Goal: Information Seeking & Learning: Learn about a topic

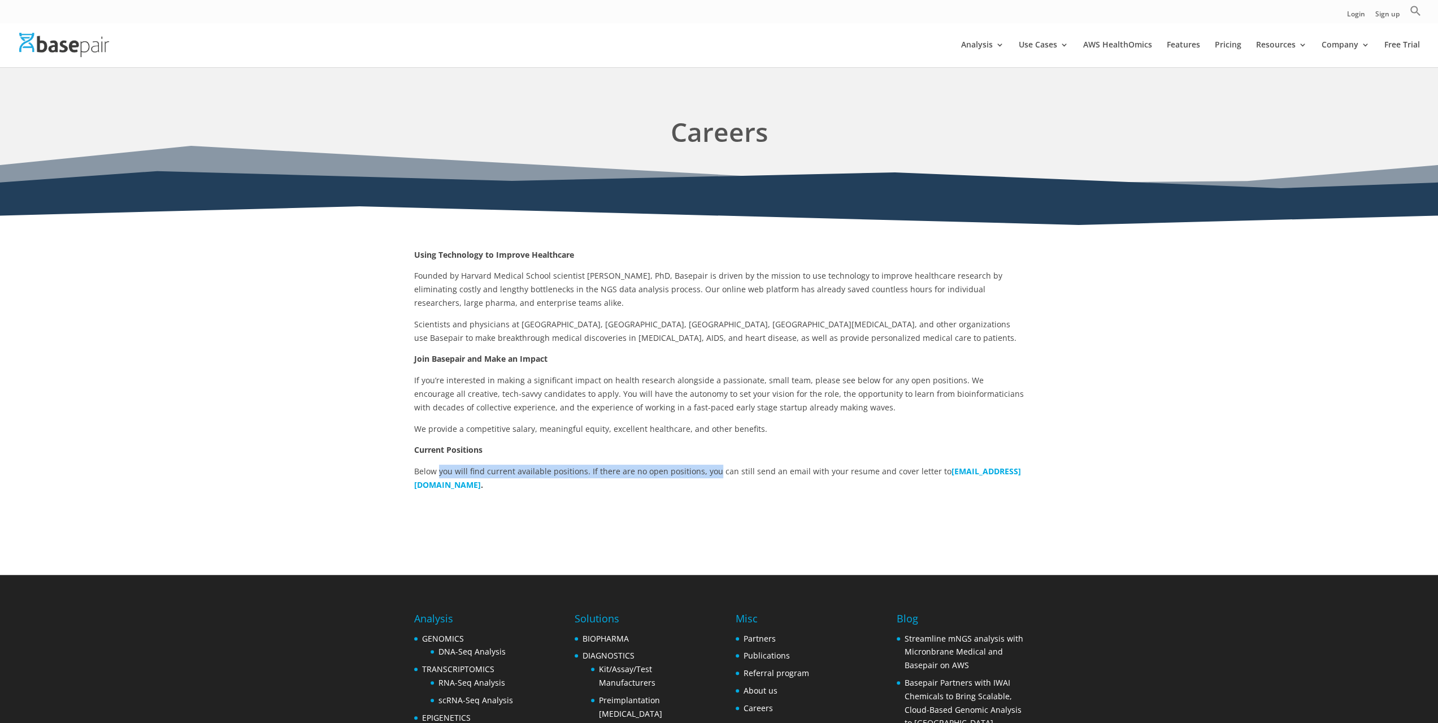
drag, startPoint x: 439, startPoint y: 474, endPoint x: 717, endPoint y: 465, distance: 278.1
click at [715, 466] on p "Below you will find current available positions. If there are no open positions…" at bounding box center [719, 477] width 610 height 27
click at [727, 465] on p "Below you will find current available positions. If there are no open positions…" at bounding box center [719, 477] width 610 height 27
drag, startPoint x: 775, startPoint y: 464, endPoint x: 892, endPoint y: 462, distance: 117.0
click at [890, 462] on div "Using Technology to Improve Healthcare Founded by Harvard Medical School scient…" at bounding box center [719, 370] width 610 height 244
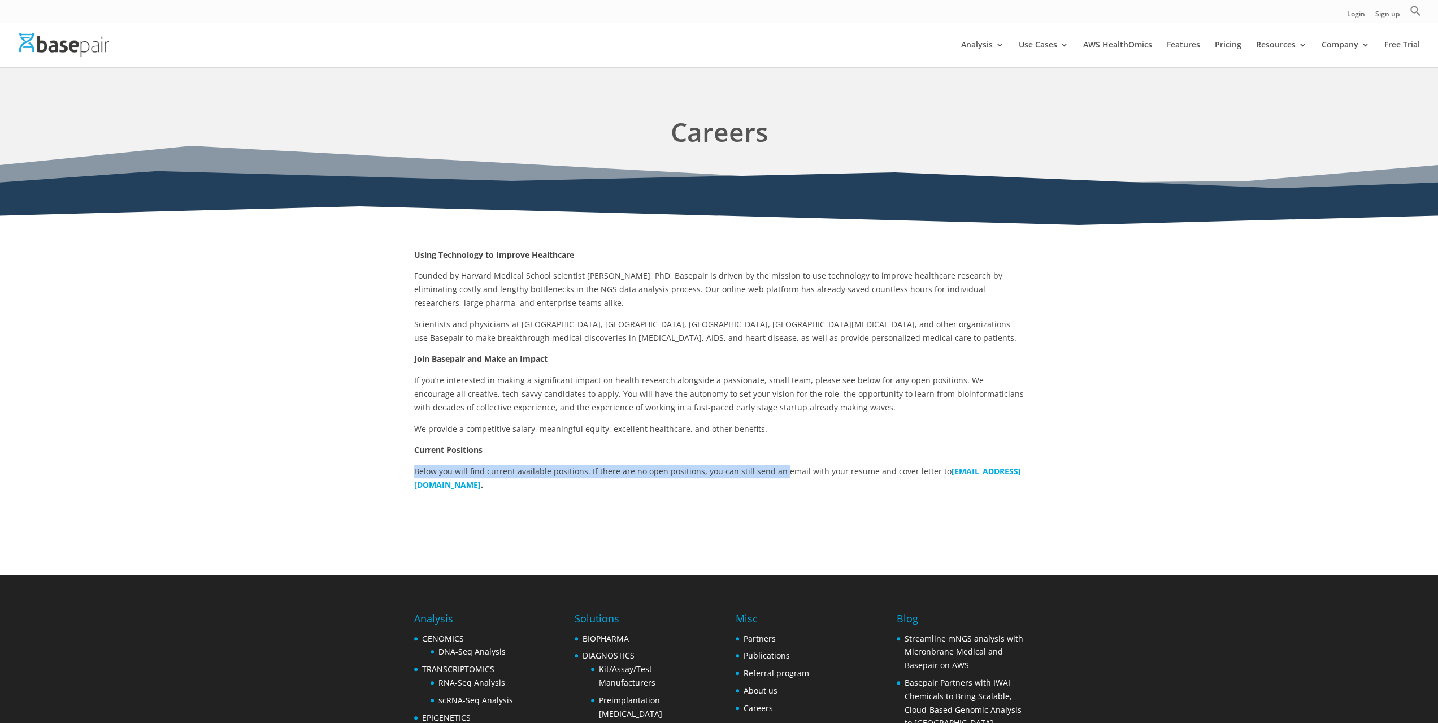
click at [902, 461] on p "Current Positions" at bounding box center [719, 453] width 610 height 21
click at [51, 49] on img at bounding box center [64, 45] width 90 height 24
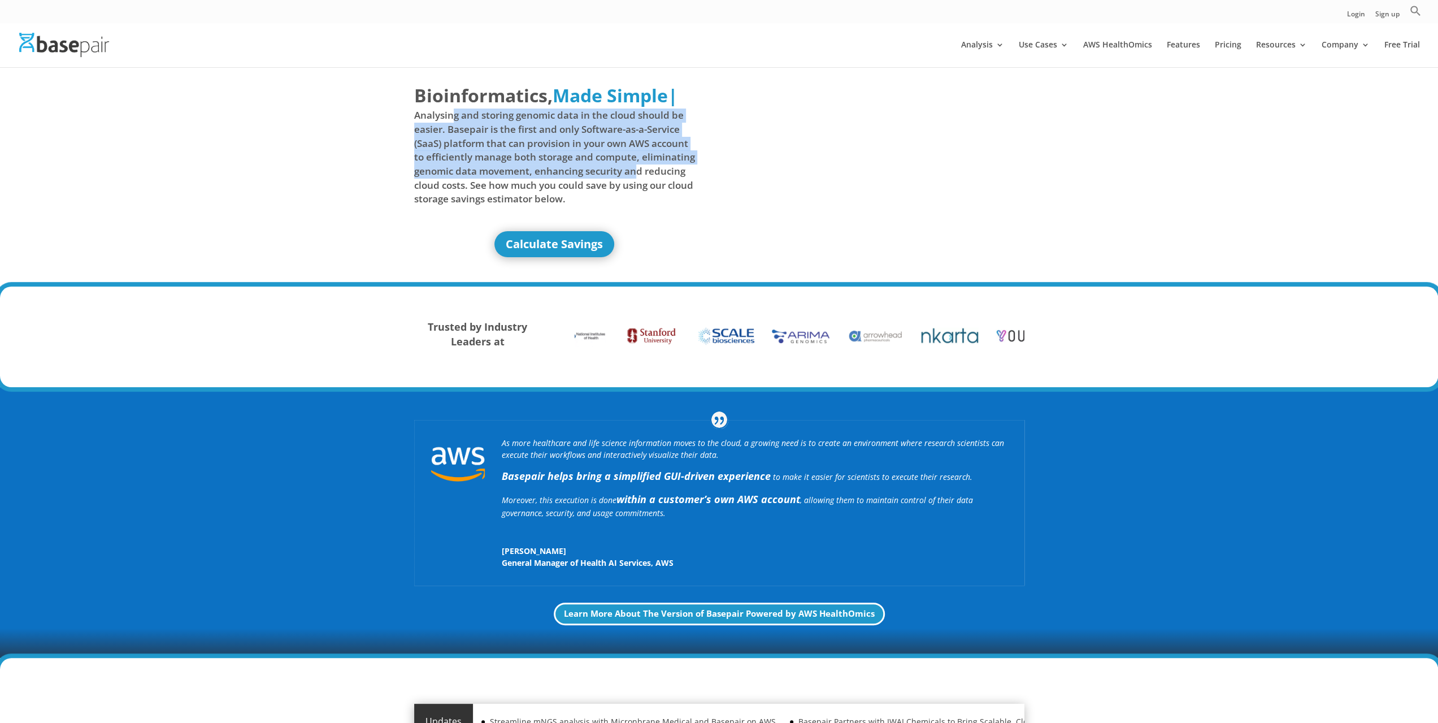
drag, startPoint x: 451, startPoint y: 116, endPoint x: 633, endPoint y: 168, distance: 189.8
click at [635, 167] on span "Analysing and storing genomic data in the cloud should be easier. Basepair is t…" at bounding box center [554, 156] width 281 height 97
click at [632, 169] on span "Analysing and storing genomic data in the cloud should be easier. Basepair is t…" at bounding box center [554, 156] width 281 height 97
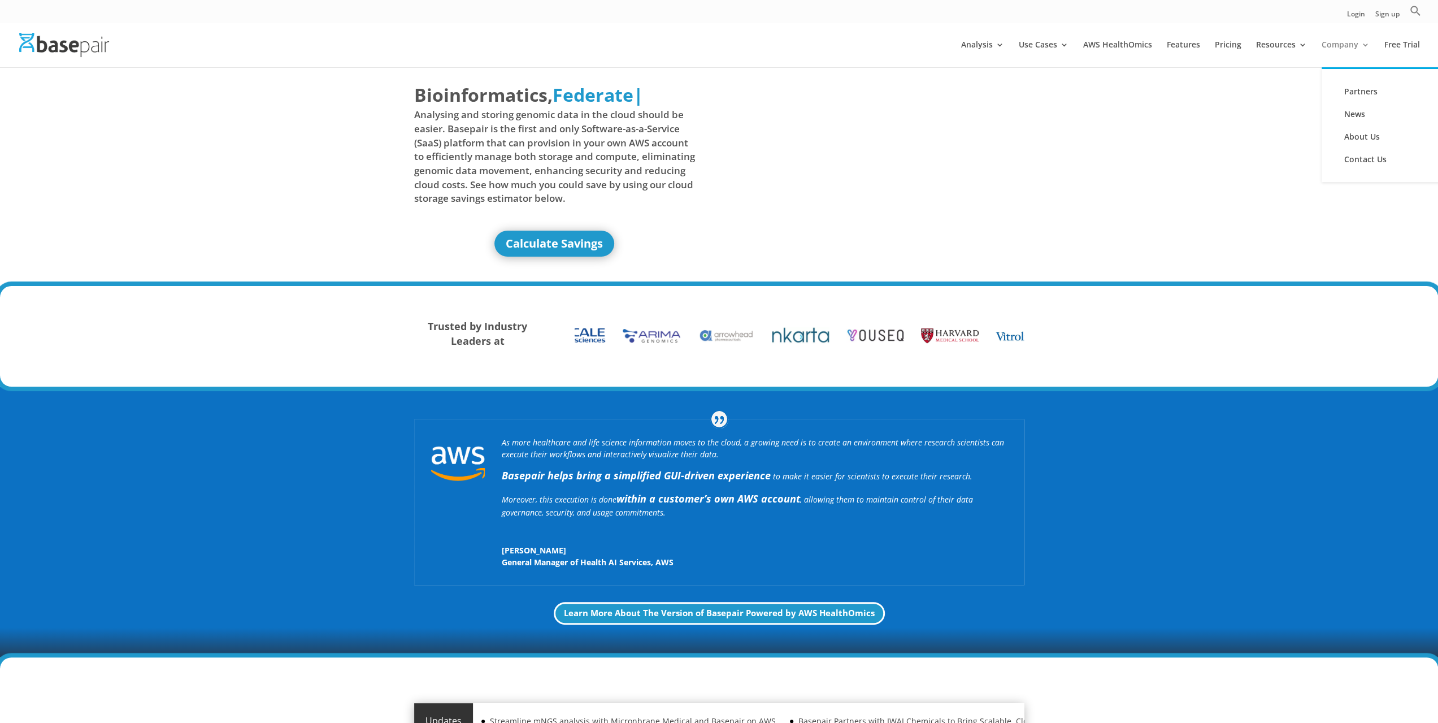
click at [1328, 46] on link "Company" at bounding box center [1346, 54] width 48 height 27
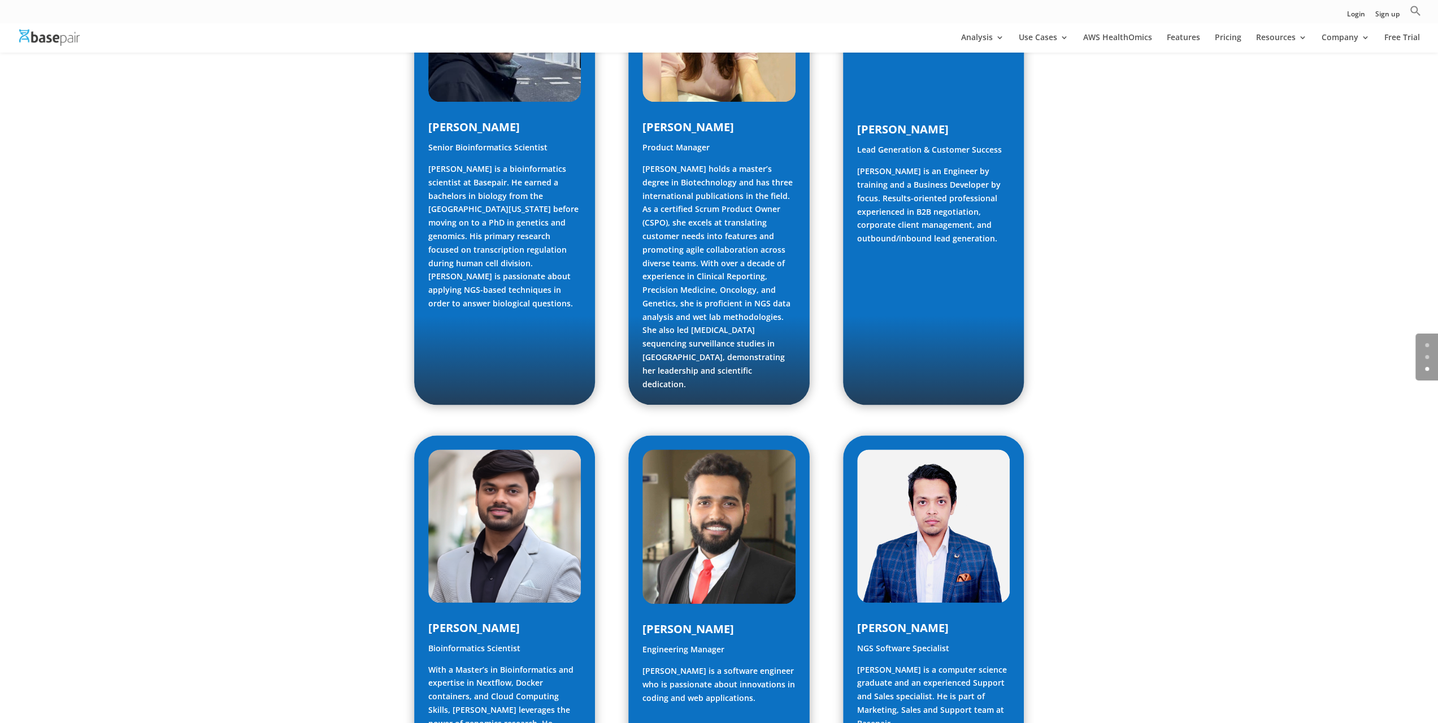
scroll to position [1318, 0]
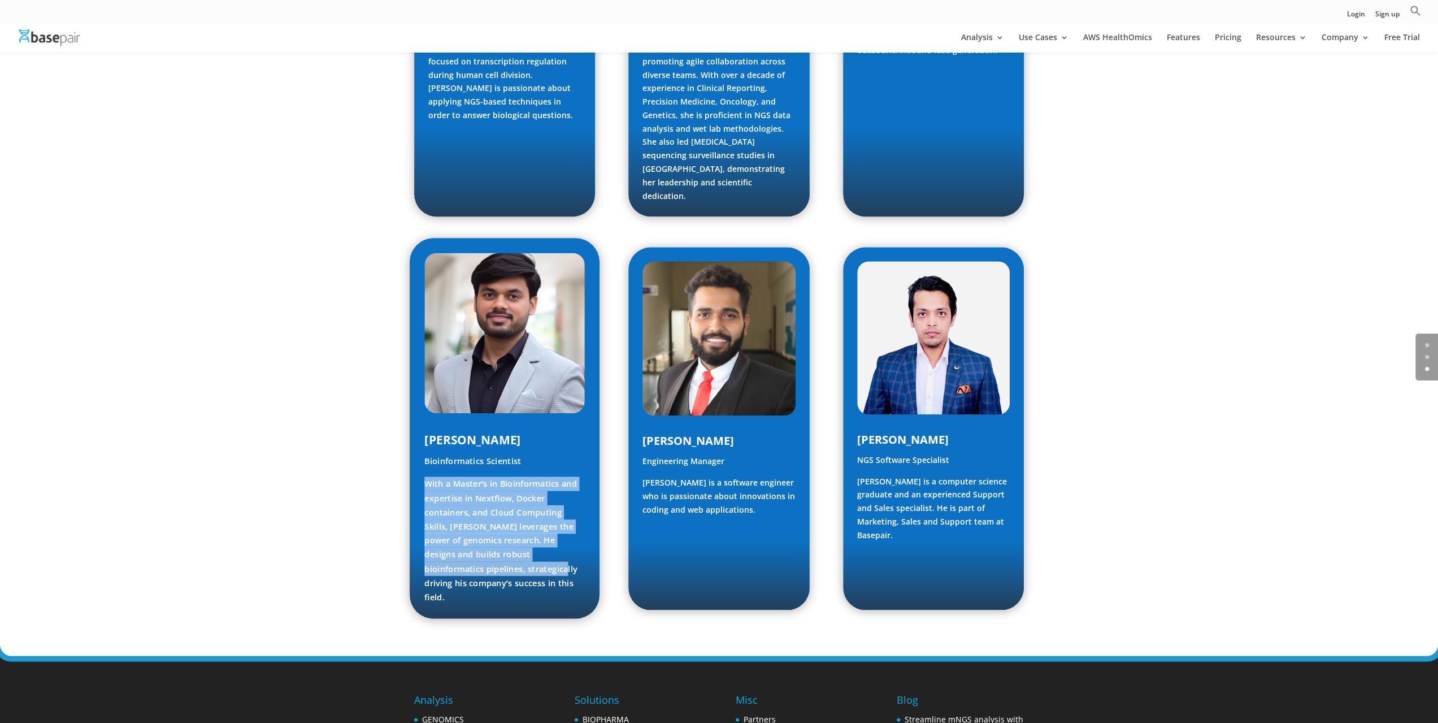
drag, startPoint x: 434, startPoint y: 424, endPoint x: 484, endPoint y: 515, distance: 103.2
click at [484, 515] on p "With a Master’s in Bioinformatics and expertise in Nextflow, Docker containers,…" at bounding box center [504, 540] width 160 height 127
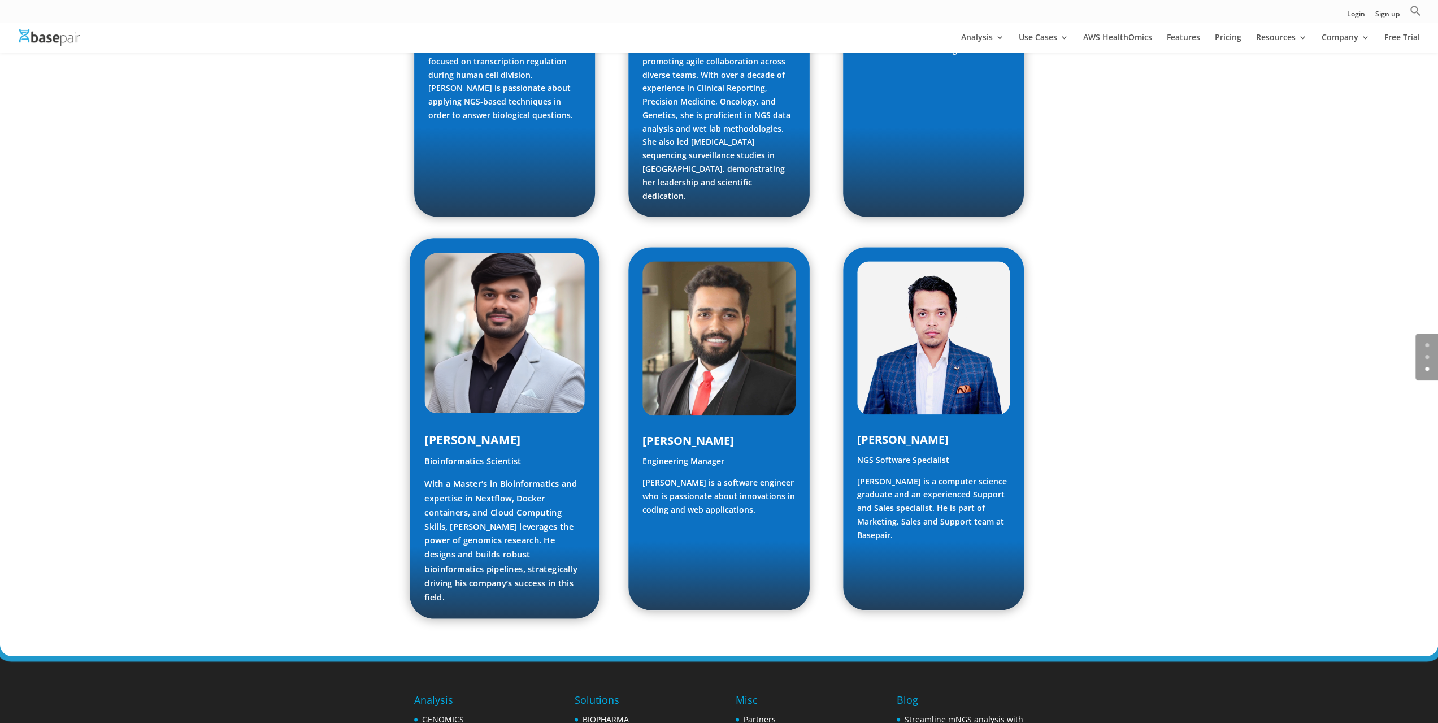
click at [484, 477] on p "With a Master’s in Bioinformatics and expertise in Nextflow, Docker containers,…" at bounding box center [504, 540] width 160 height 127
click at [474, 477] on p "With a Master’s in Bioinformatics and expertise in Nextflow, Docker containers,…" at bounding box center [504, 540] width 160 height 127
drag, startPoint x: 474, startPoint y: 444, endPoint x: 580, endPoint y: 455, distance: 106.8
click at [580, 477] on p "With a Master’s in Bioinformatics and expertise in Nextflow, Docker containers,…" at bounding box center [504, 540] width 160 height 127
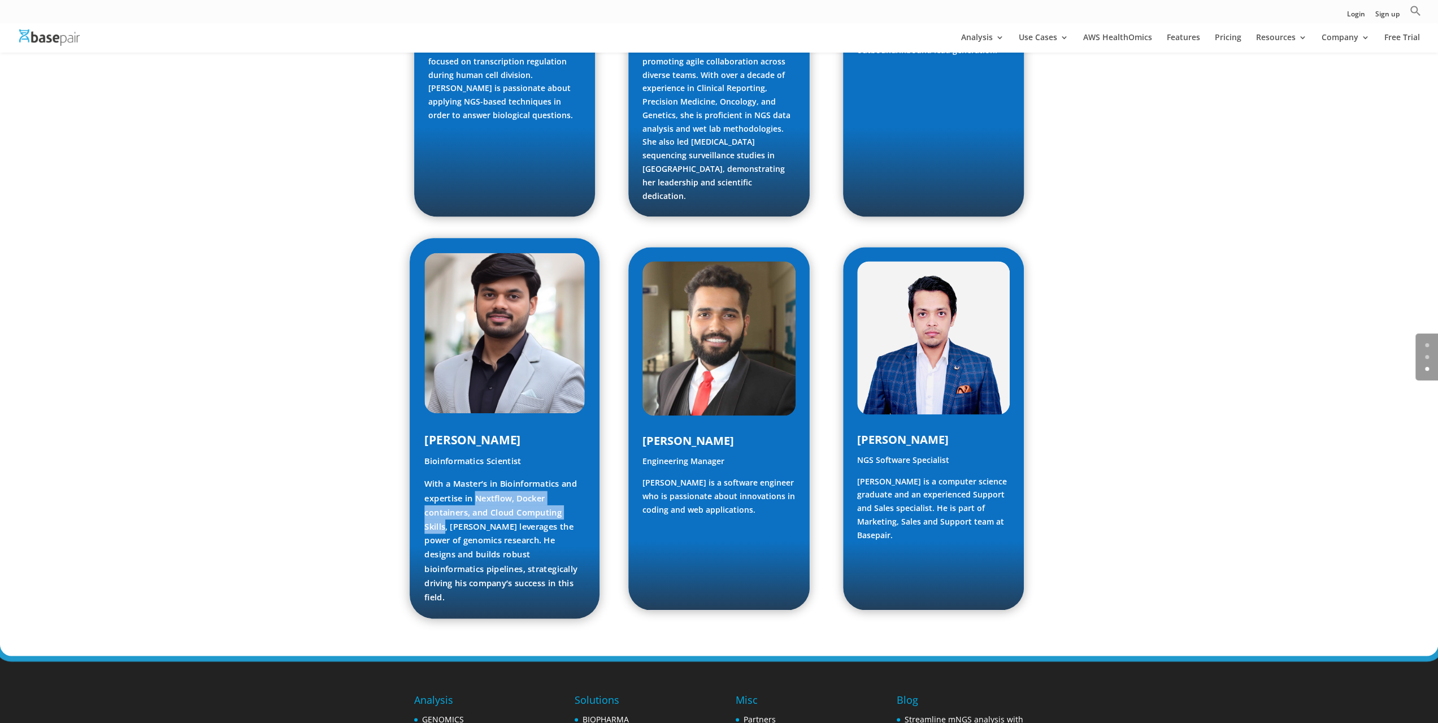
copy p "Nextflow, Docker containers, and Cloud Computing Skills"
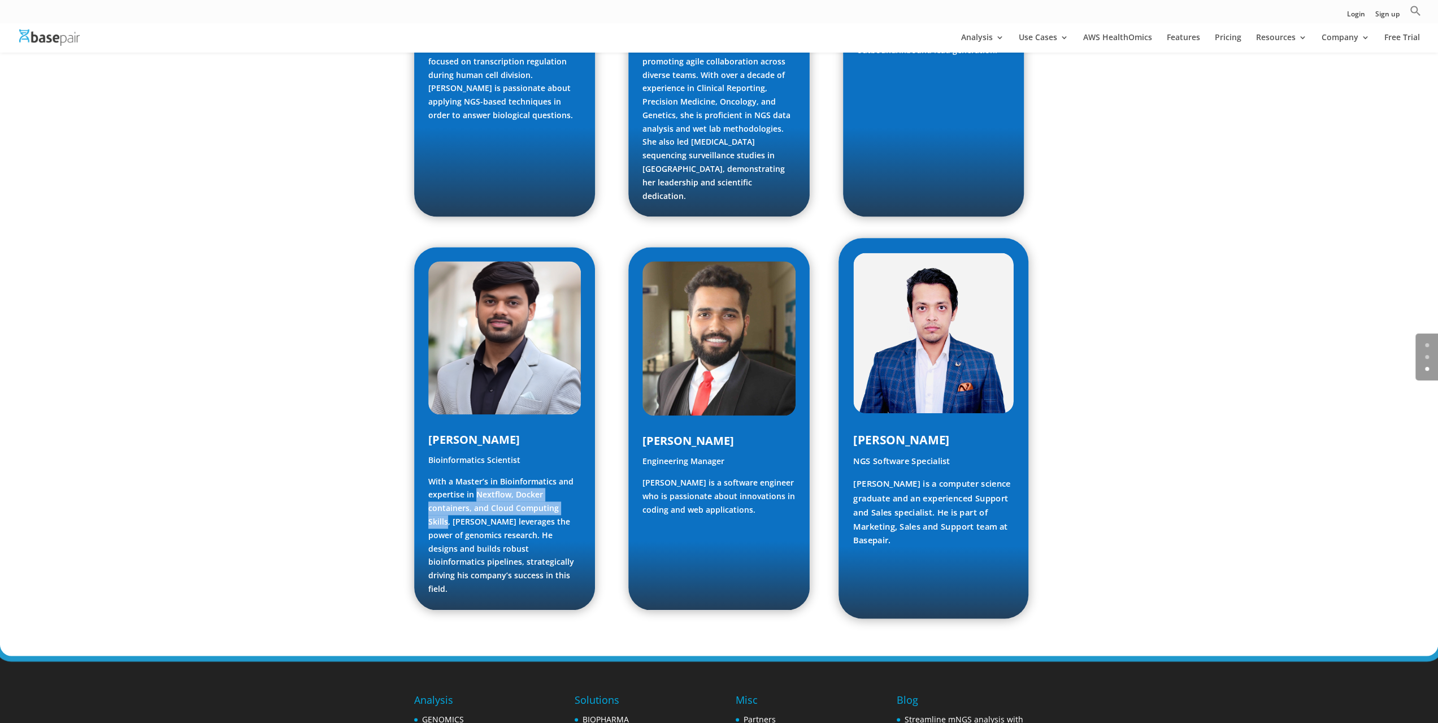
scroll to position [1493, 0]
